Goal: Task Accomplishment & Management: Use online tool/utility

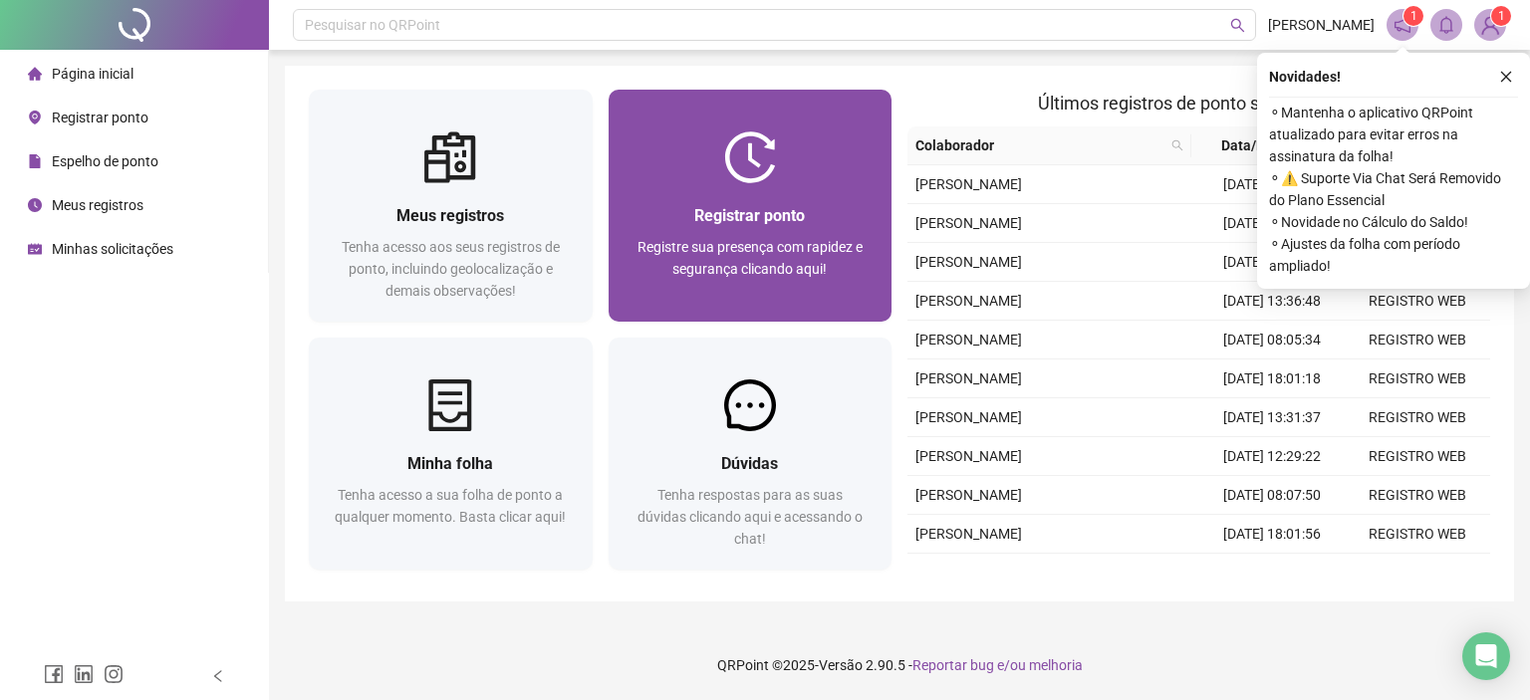
click at [765, 244] on span "Registre sua presença com rapidez e segurança clicando aqui!" at bounding box center [750, 258] width 225 height 38
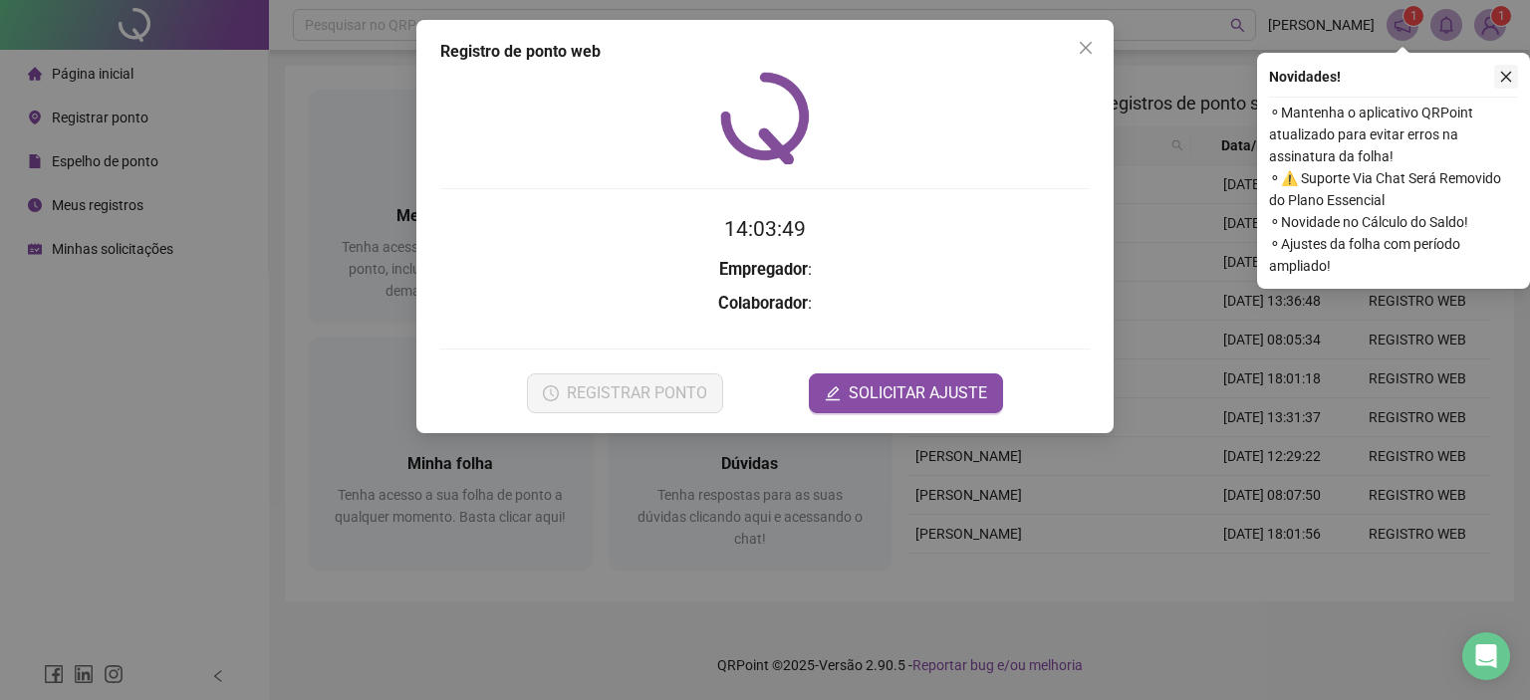
click at [1506, 79] on icon "close" at bounding box center [1506, 77] width 14 height 14
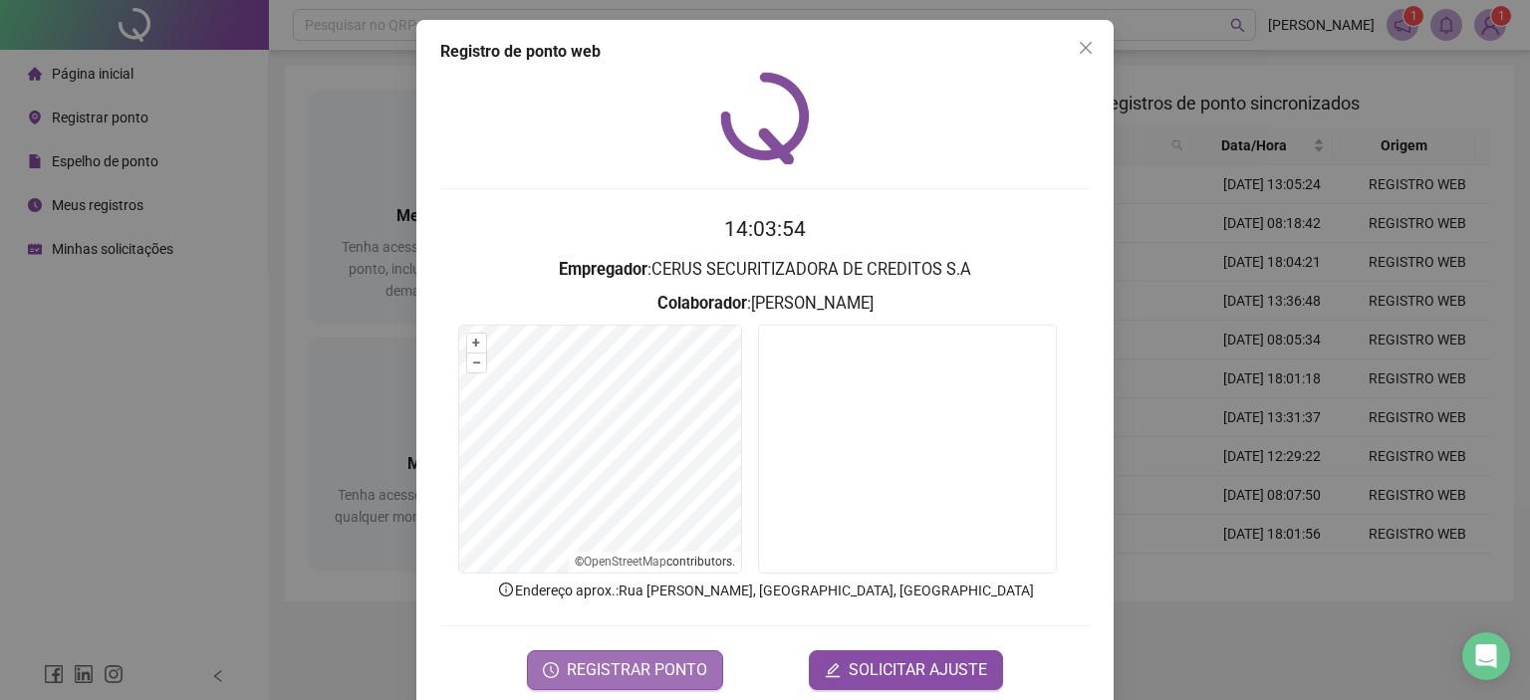
click at [614, 672] on span "REGISTRAR PONTO" at bounding box center [637, 670] width 140 height 24
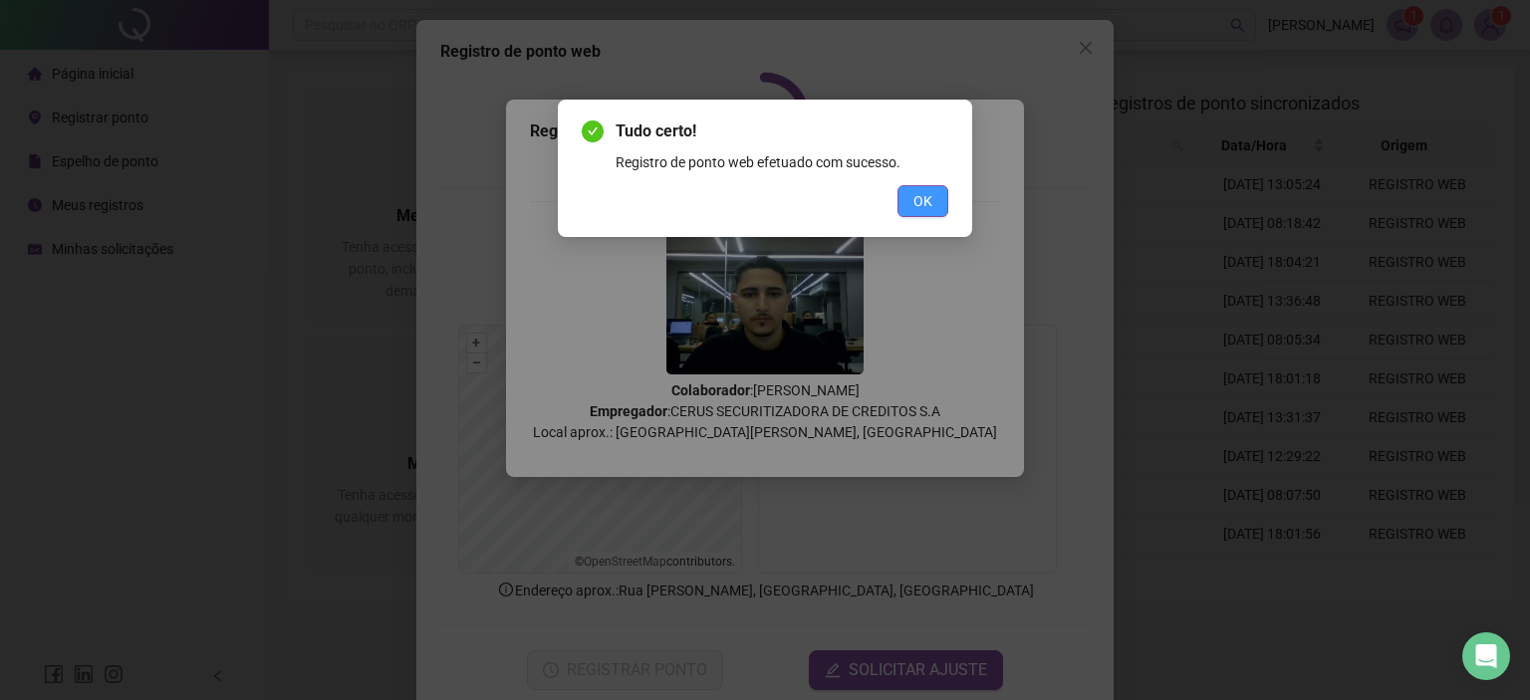
click at [918, 206] on span "OK" at bounding box center [922, 201] width 19 height 22
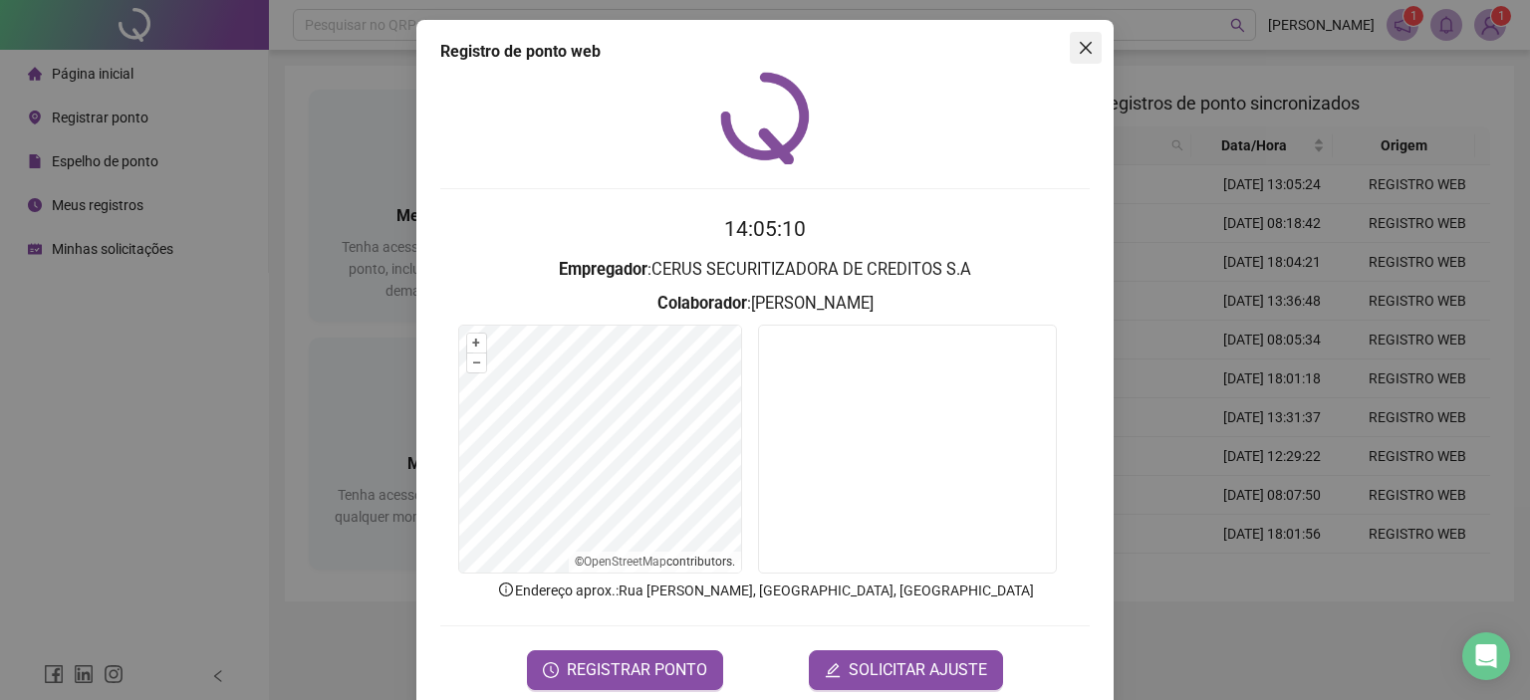
click at [1083, 43] on icon "close" at bounding box center [1086, 48] width 12 height 12
